Goal: Task Accomplishment & Management: Complete application form

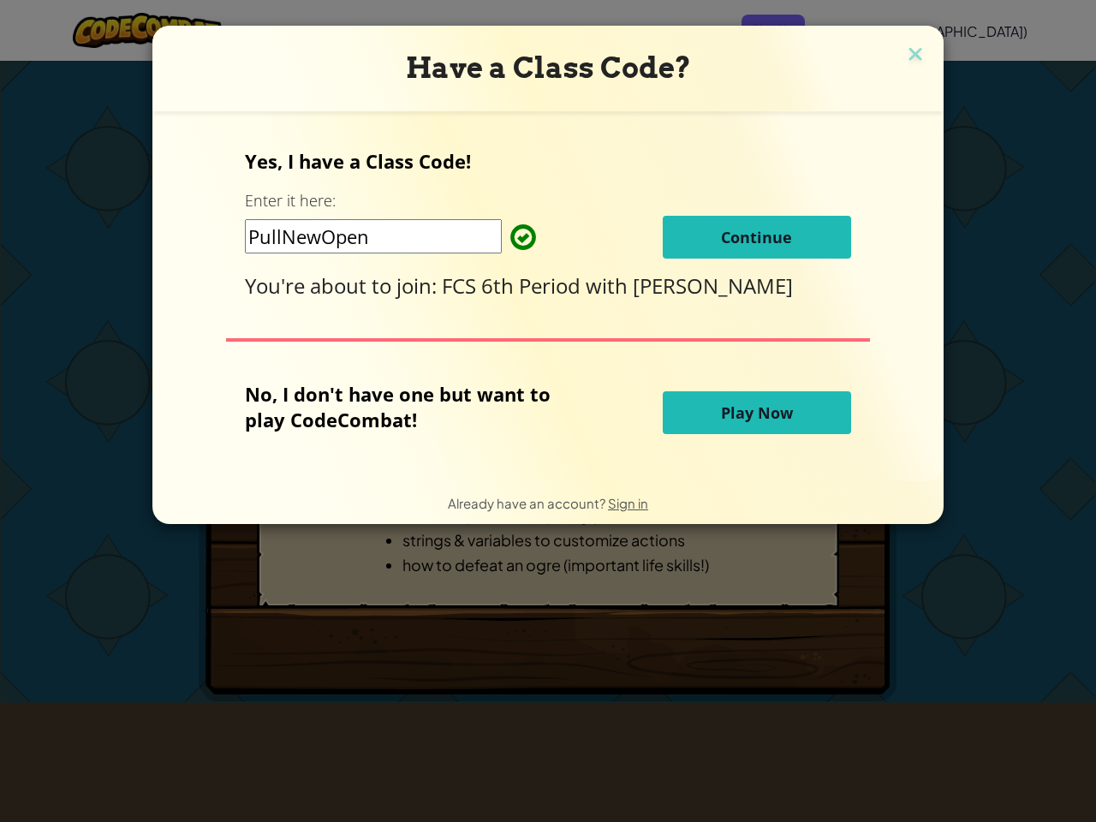
click at [548, 411] on p "No, I don't have one but want to play CodeCombat!" at bounding box center [410, 406] width 331 height 51
click at [548, 296] on span "FCS 6th Period" at bounding box center [514, 285] width 144 height 28
click at [626, 503] on span "Sign in" at bounding box center [628, 503] width 40 height 16
